Goal: Find specific page/section: Find specific page/section

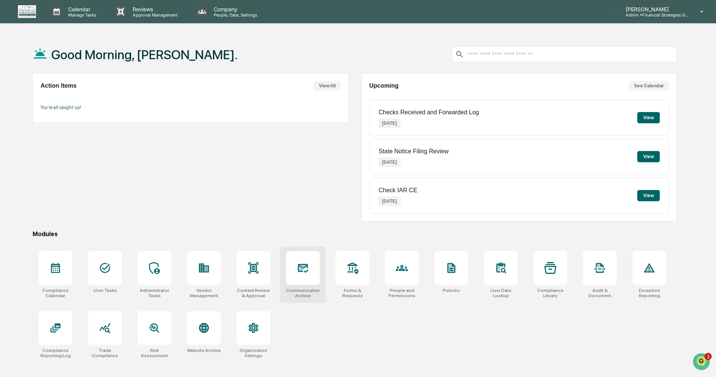
click at [299, 275] on div at bounding box center [303, 268] width 34 height 34
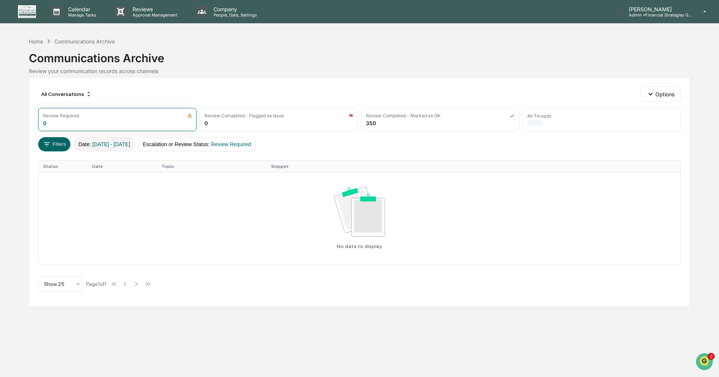
click at [125, 145] on span "[DATE] - [DATE]" at bounding box center [112, 144] width 38 height 6
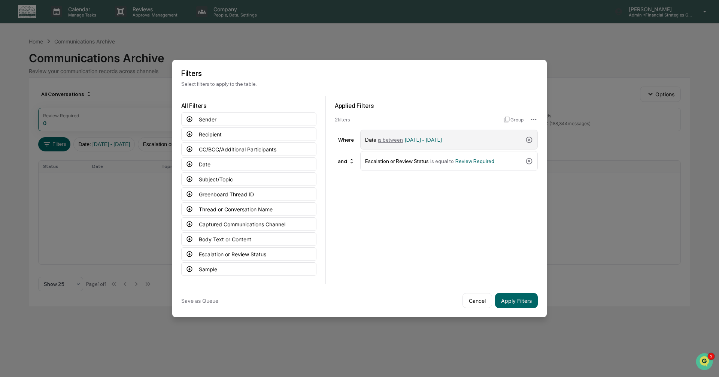
click at [419, 140] on span "[DATE] - [DATE]" at bounding box center [423, 140] width 37 height 6
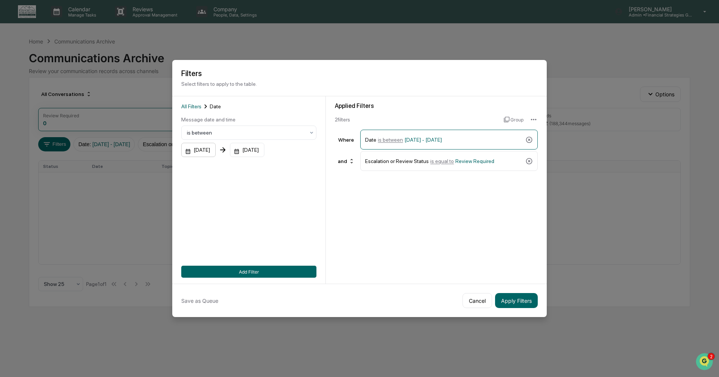
click at [215, 150] on div "[DATE]" at bounding box center [198, 150] width 34 height 14
click at [220, 169] on icon "calendar view is open, switch to year view" at bounding box center [216, 169] width 8 height 8
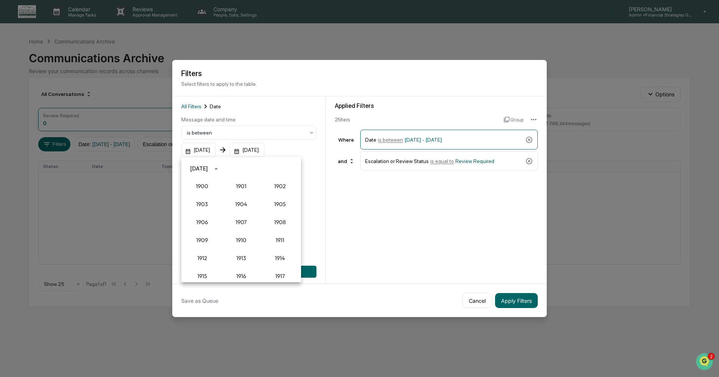
scroll to position [694, 0]
click at [278, 234] on button "2025" at bounding box center [280, 229] width 27 height 13
click at [238, 225] on button "Aug" at bounding box center [241, 225] width 27 height 13
click at [194, 243] on button "17" at bounding box center [196, 242] width 13 height 13
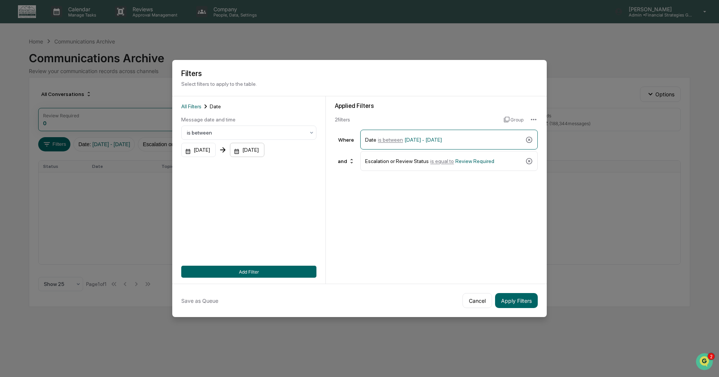
click at [216, 152] on div "[DATE]" at bounding box center [198, 150] width 34 height 14
click at [280, 169] on icon "calendar view is open, switch to year view" at bounding box center [275, 169] width 8 height 8
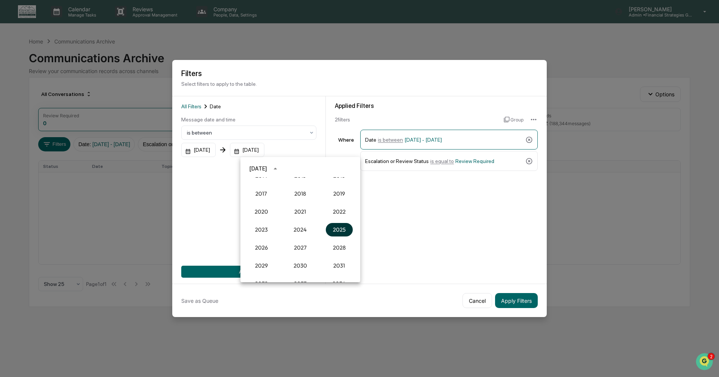
click at [331, 229] on button "2025" at bounding box center [339, 229] width 27 height 13
click at [302, 225] on button "Aug" at bounding box center [300, 225] width 27 height 13
click at [286, 243] on button "19" at bounding box center [285, 242] width 13 height 13
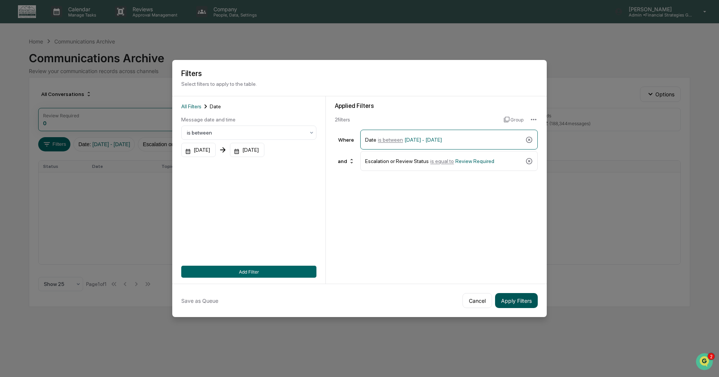
click at [521, 300] on button "Apply Filters" at bounding box center [516, 300] width 43 height 15
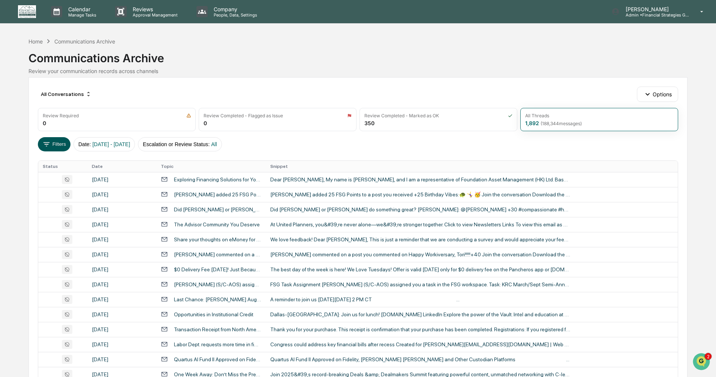
click at [56, 145] on button "Filters" at bounding box center [54, 144] width 33 height 14
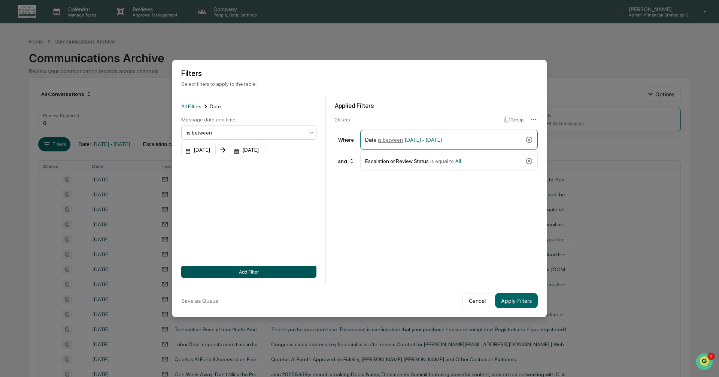
click at [259, 274] on button "Add Filter" at bounding box center [248, 272] width 135 height 12
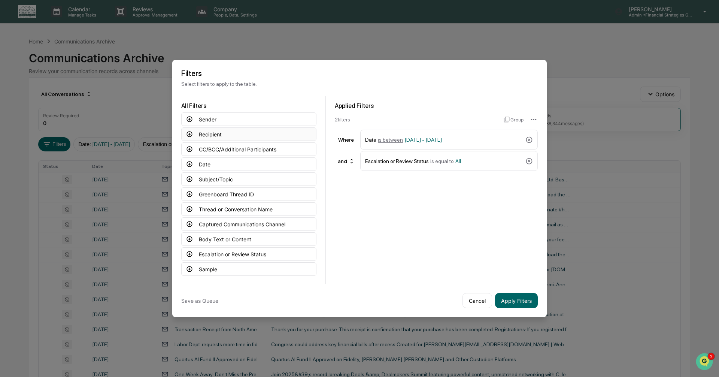
click at [218, 135] on button "Recipient" at bounding box center [248, 133] width 135 height 13
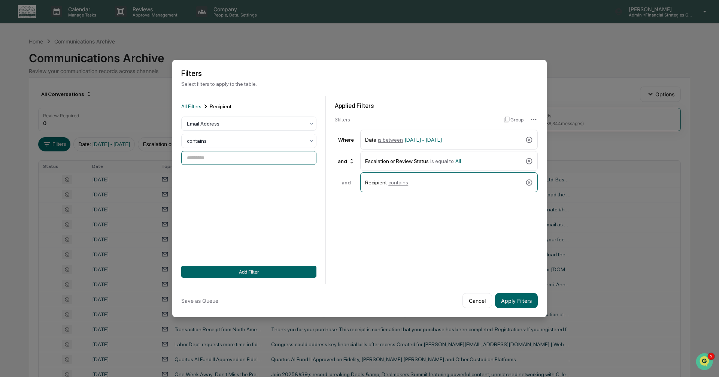
click at [214, 157] on input at bounding box center [248, 158] width 135 height 14
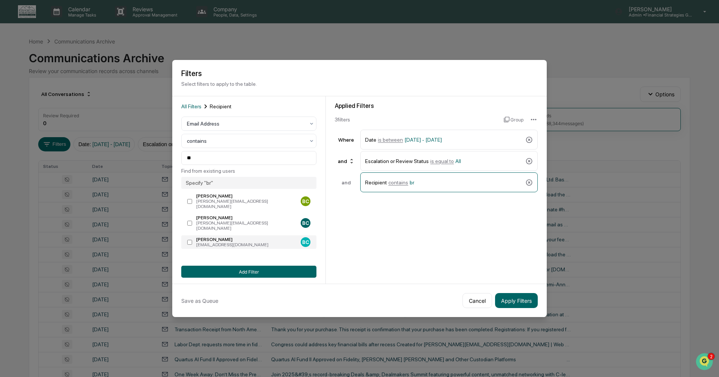
click at [258, 242] on div "[EMAIL_ADDRESS][DOMAIN_NAME]" at bounding box center [247, 244] width 102 height 5
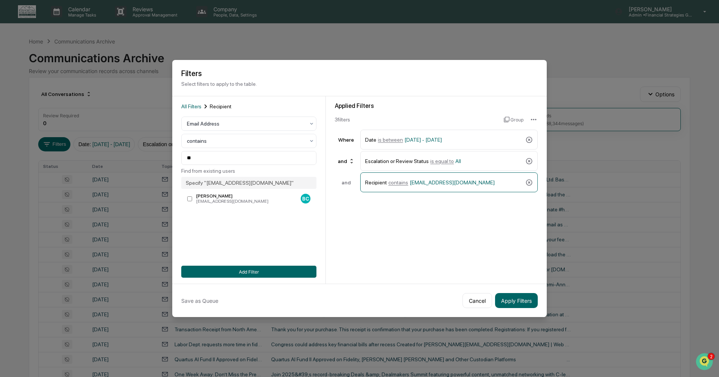
type input "**********"
click at [512, 302] on button "Apply Filters" at bounding box center [516, 300] width 43 height 15
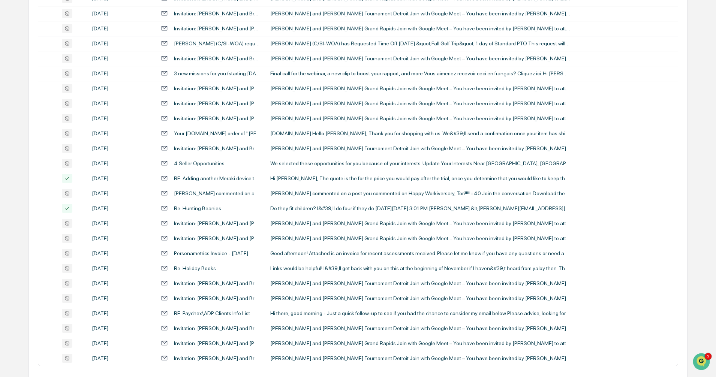
scroll to position [212, 0]
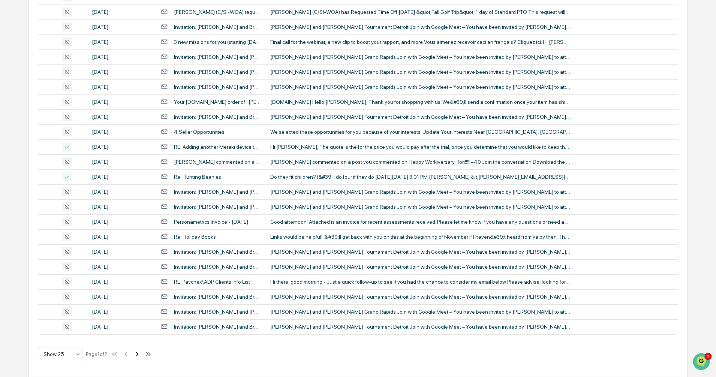
click at [138, 355] on icon at bounding box center [137, 354] width 8 height 8
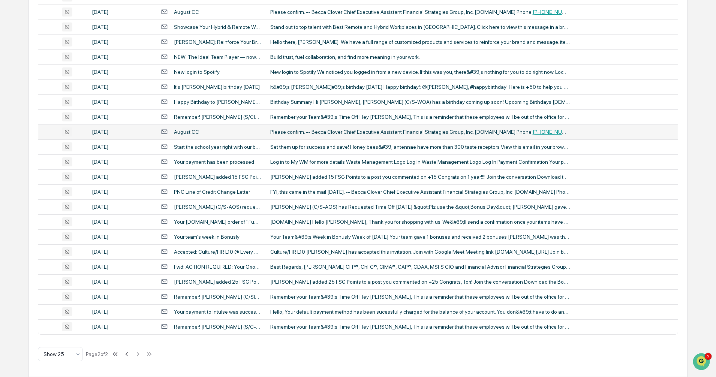
click at [222, 133] on div "August CC" at bounding box center [211, 131] width 100 height 7
click at [18, 135] on div "Calendar Manage Tasks Reviews Approval Management Company People, Data, Setting…" at bounding box center [358, 82] width 716 height 589
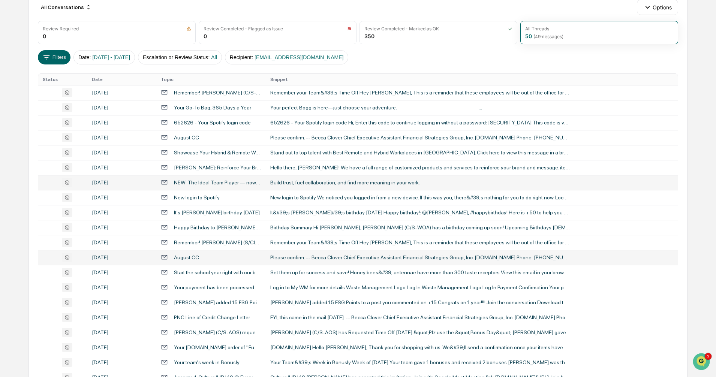
scroll to position [63, 0]
